Goal: Task Accomplishment & Management: Use online tool/utility

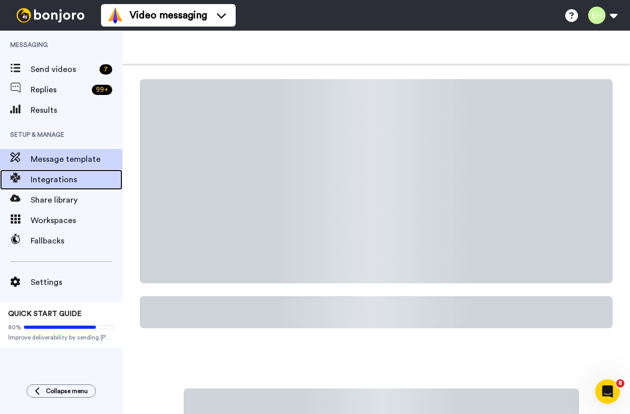
click at [54, 178] on span "Integrations" at bounding box center [77, 180] width 92 height 12
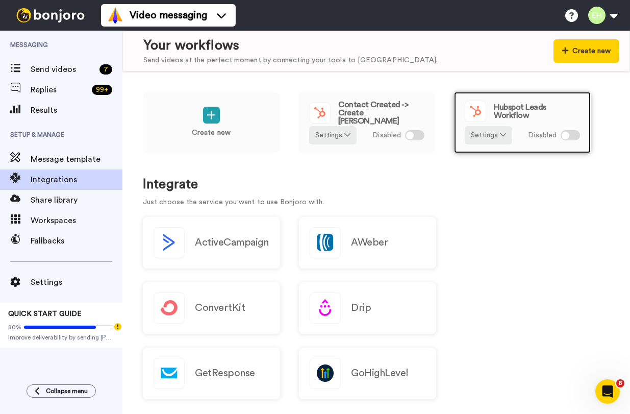
click at [571, 136] on div at bounding box center [570, 135] width 19 height 10
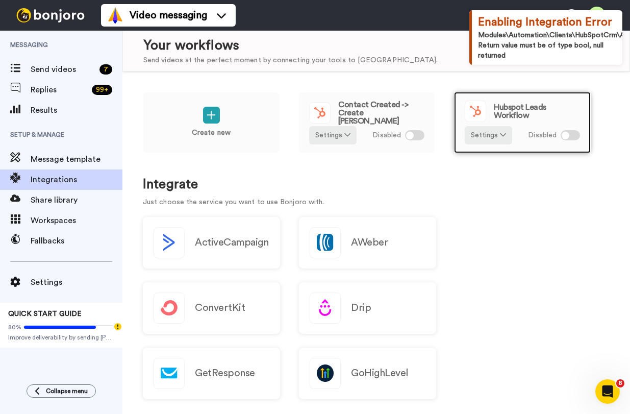
click at [567, 134] on div at bounding box center [566, 136] width 8 height 8
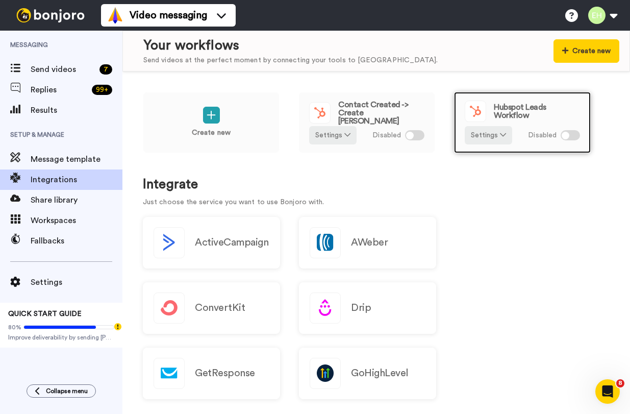
click at [531, 112] on span "Hubspot Leads Workflow" at bounding box center [537, 111] width 86 height 16
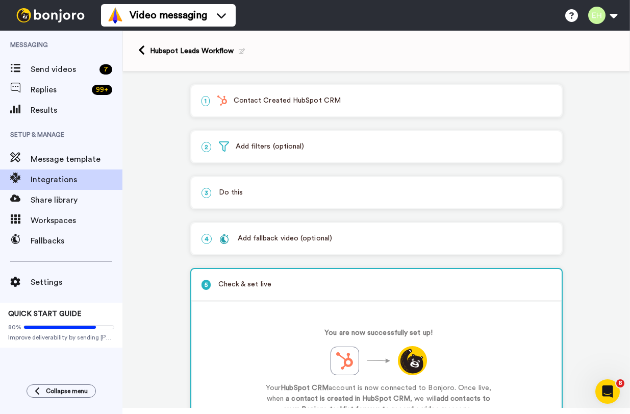
scroll to position [94, 0]
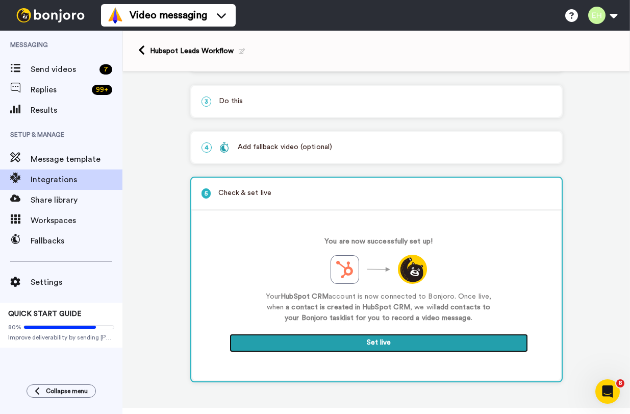
click at [382, 341] on button "Set live" at bounding box center [379, 343] width 299 height 18
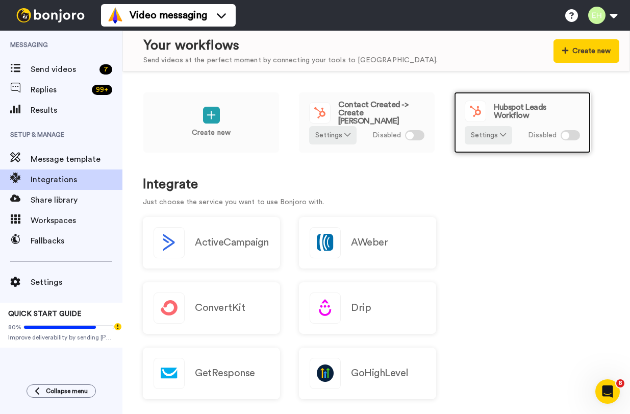
click at [570, 136] on div at bounding box center [570, 135] width 19 height 10
